Goal: Browse casually: Explore the website without a specific task or goal

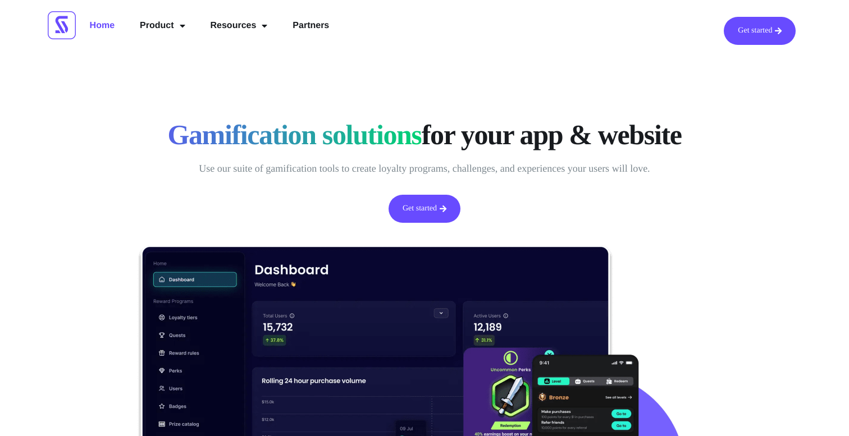
click at [236, 169] on p "Use our suite of gamification tools to create loyalty programs, challenges, and…" at bounding box center [424, 169] width 550 height 18
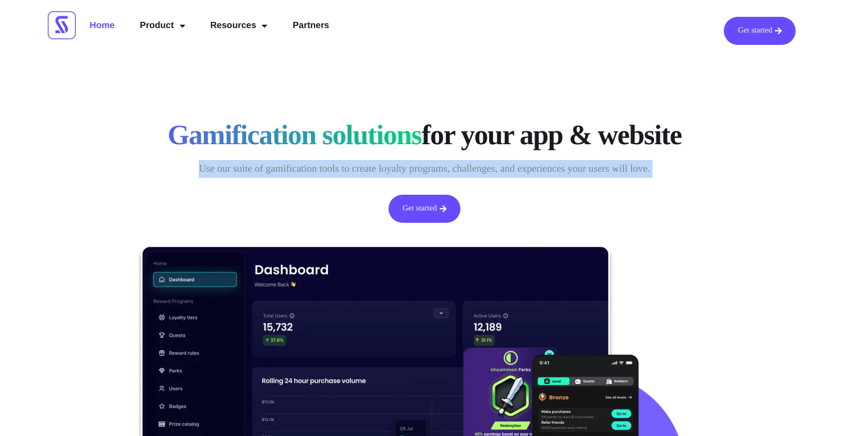
click at [236, 169] on p "Use our suite of gamification tools to create loyalty programs, challenges, and…" at bounding box center [424, 169] width 550 height 18
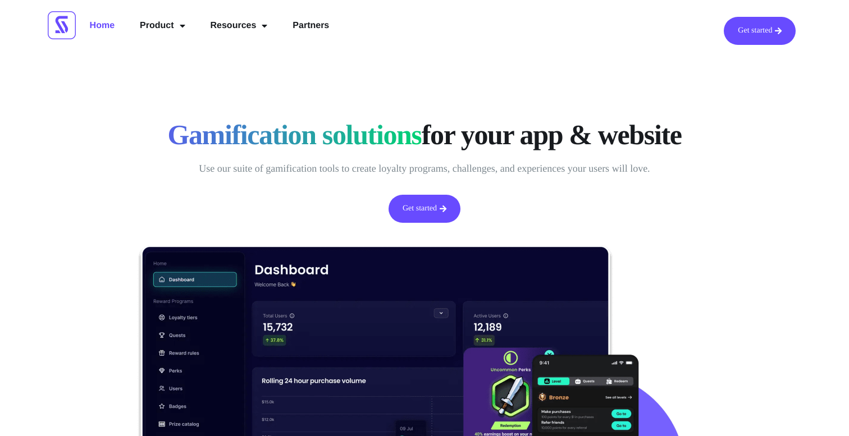
click at [236, 169] on p "Use our suite of gamification tools to create loyalty programs, challenges, and…" at bounding box center [424, 169] width 550 height 18
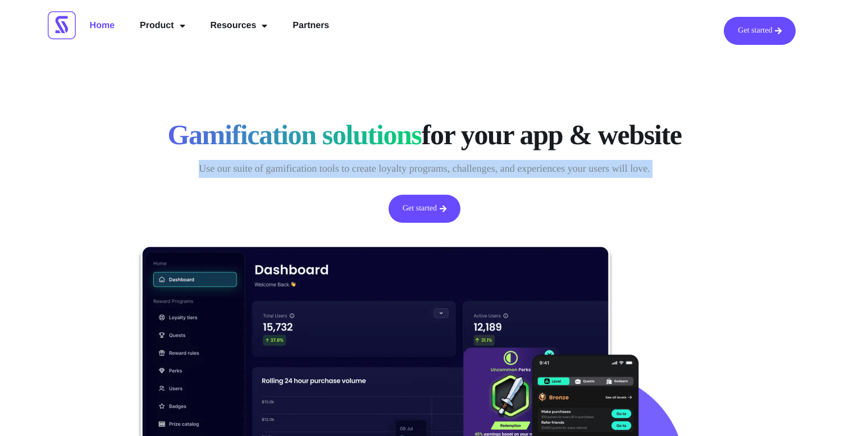
click at [236, 169] on p "Use our suite of gamification tools to create loyalty programs, challenges, and…" at bounding box center [424, 169] width 550 height 18
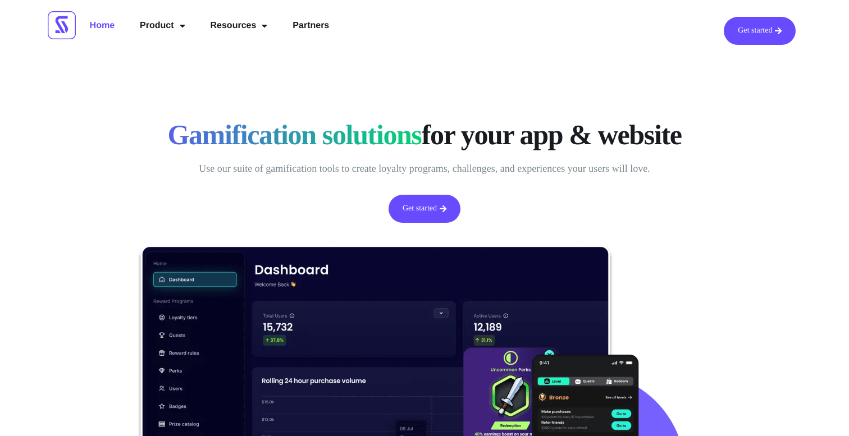
click at [236, 169] on p "Use our suite of gamification tools to create loyalty programs, challenges, and…" at bounding box center [424, 169] width 550 height 18
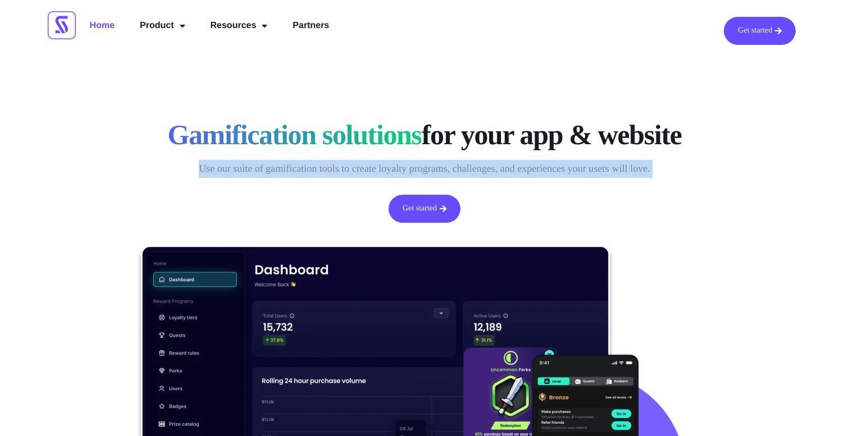
click at [236, 169] on p "Use our suite of gamification tools to create loyalty programs, challenges, and…" at bounding box center [424, 169] width 550 height 18
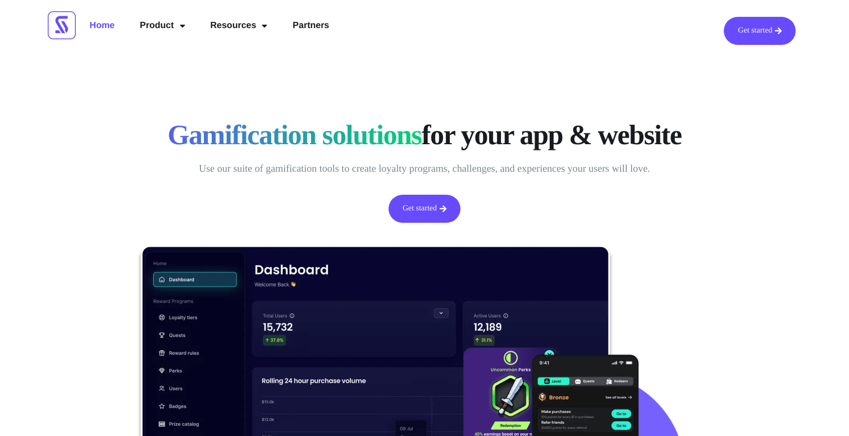
click at [236, 169] on p "Use our suite of gamification tools to create loyalty programs, challenges, and…" at bounding box center [424, 169] width 550 height 18
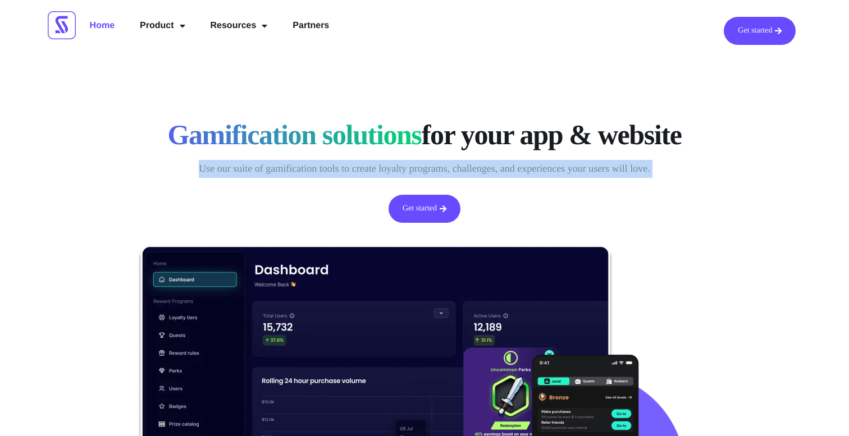
click at [236, 169] on p "Use our suite of gamification tools to create loyalty programs, challenges, and…" at bounding box center [424, 169] width 550 height 18
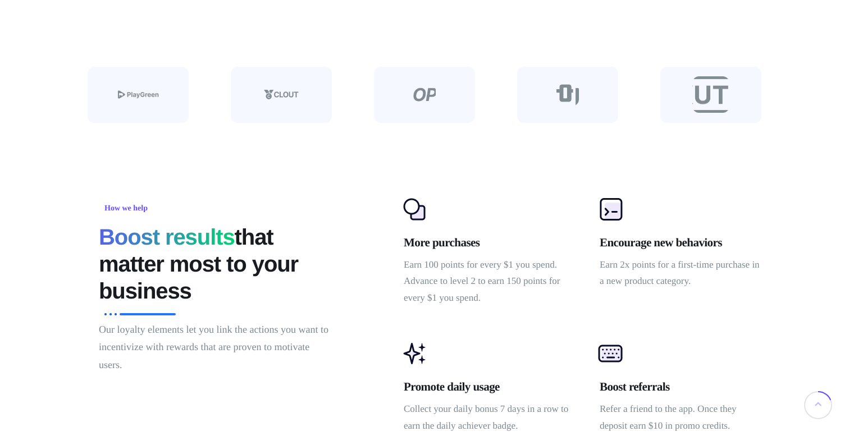
scroll to position [624, 0]
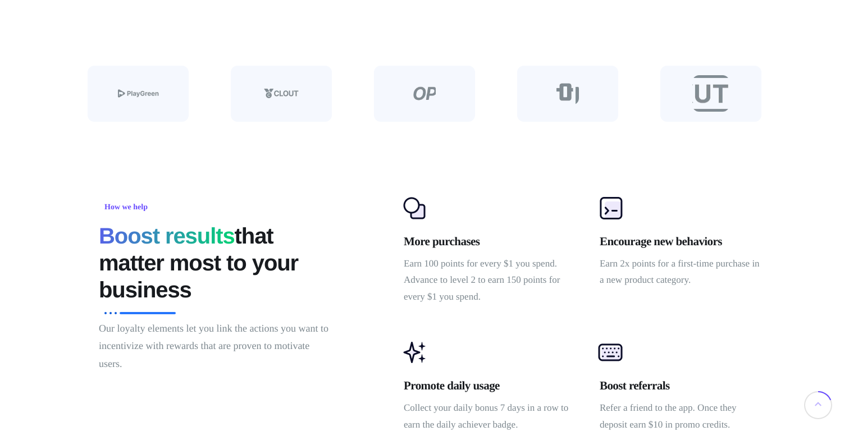
click at [141, 98] on img at bounding box center [138, 94] width 41 height 22
click at [284, 95] on img at bounding box center [281, 94] width 35 height 22
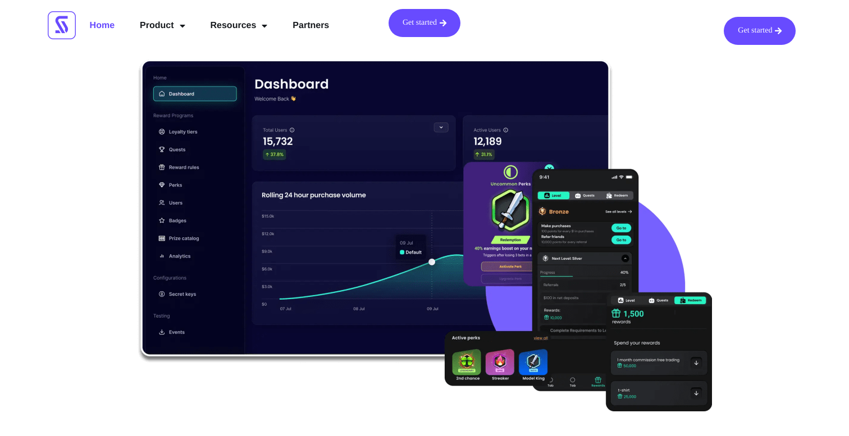
scroll to position [0, 0]
